Goal: Obtain resource: Obtain resource

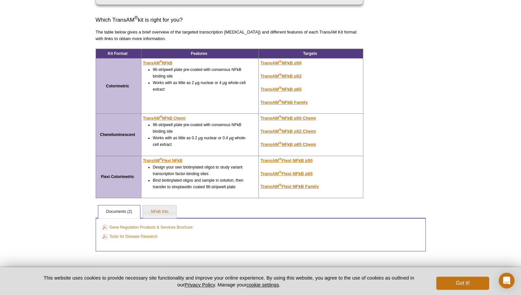
scroll to position [132, 0]
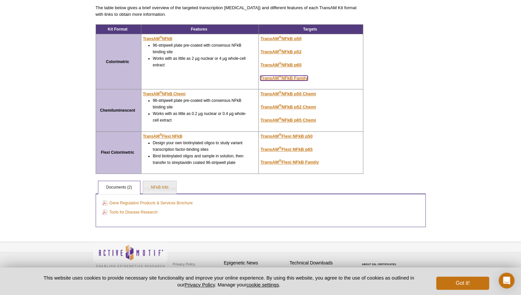
click at [304, 79] on u "TransAM ® NFkB Family" at bounding box center [283, 78] width 47 height 5
click at [304, 78] on u "TransAM ® NFkB Family" at bounding box center [283, 78] width 47 height 5
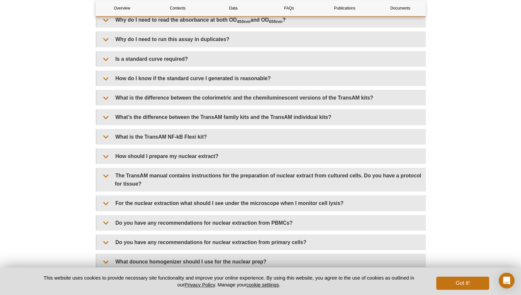
scroll to position [1008, 0]
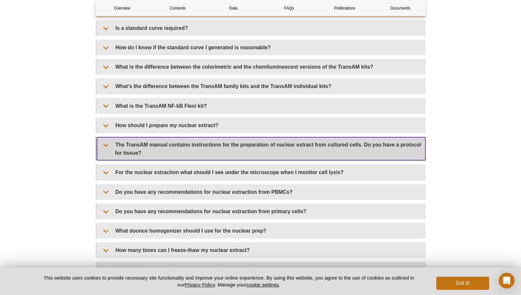
click at [295, 150] on summary "The TransAM manual contains instructions for the preparation of nuclear extract…" at bounding box center [261, 148] width 328 height 23
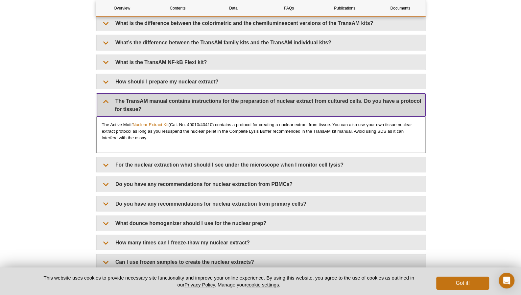
scroll to position [1052, 0]
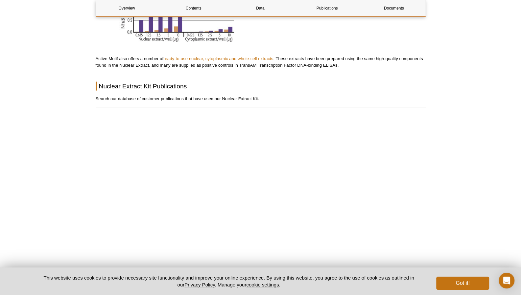
scroll to position [833, 0]
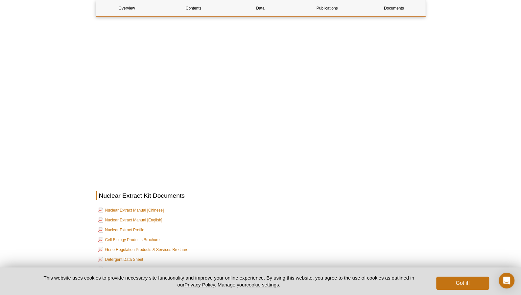
scroll to position [1096, 0]
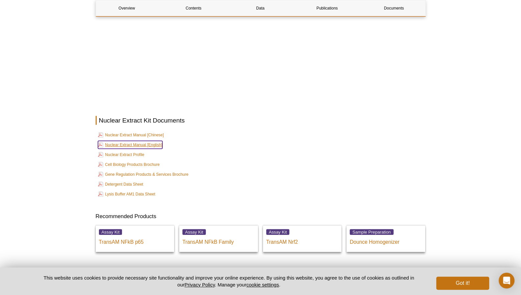
click at [123, 141] on link "Nuclear Extract Manual [English]" at bounding box center [130, 145] width 64 height 8
